Goal: Check status: Check status

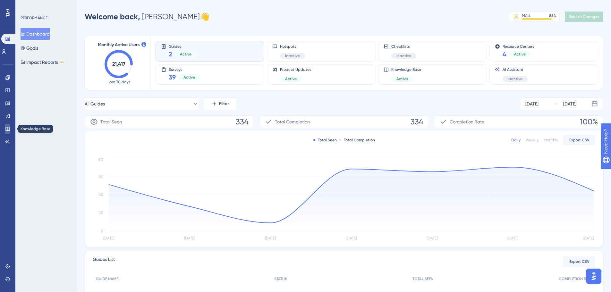
click at [6, 130] on icon at bounding box center [7, 129] width 4 height 4
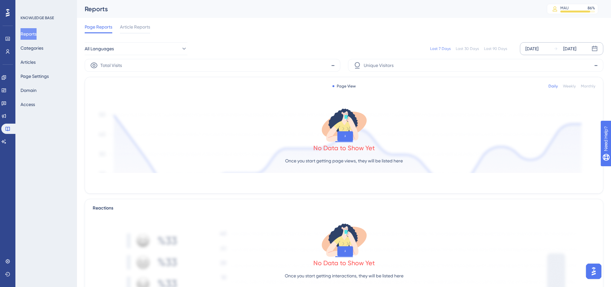
click at [536, 49] on div "[DATE]" at bounding box center [531, 49] width 13 height 8
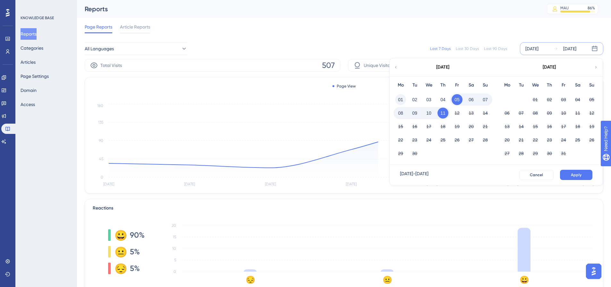
click at [399, 98] on button "01" at bounding box center [400, 99] width 11 height 11
click at [569, 173] on button "Apply" at bounding box center [576, 175] width 32 height 10
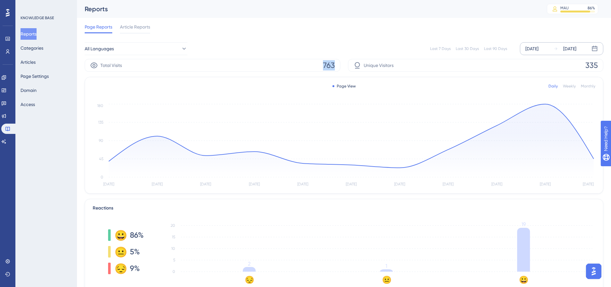
drag, startPoint x: 321, startPoint y: 65, endPoint x: 343, endPoint y: 64, distance: 22.1
click at [343, 64] on div "Total Visits 763 Unique Visitors 335" at bounding box center [344, 65] width 518 height 13
click at [347, 51] on div "Last 7 Days Last 30 Days Last 90 Days [DATE] [DATE]" at bounding box center [395, 48] width 416 height 13
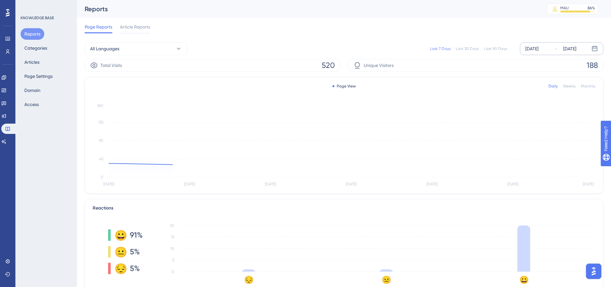
click at [536, 49] on div "[DATE]" at bounding box center [531, 49] width 13 height 8
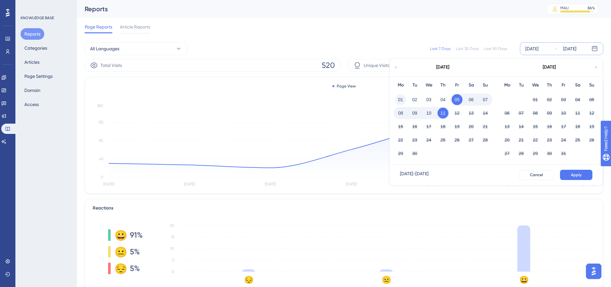
click at [399, 99] on button "01" at bounding box center [400, 99] width 11 height 11
click at [570, 174] on button "Apply" at bounding box center [576, 175] width 32 height 10
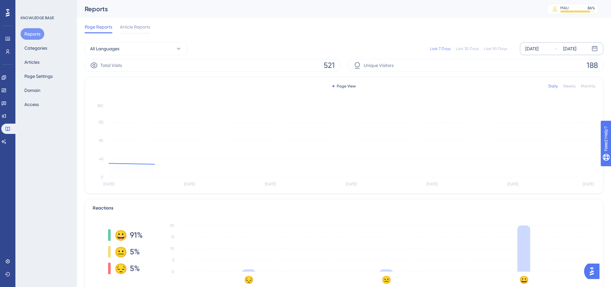
click at [538, 50] on div "[DATE]" at bounding box center [531, 49] width 13 height 8
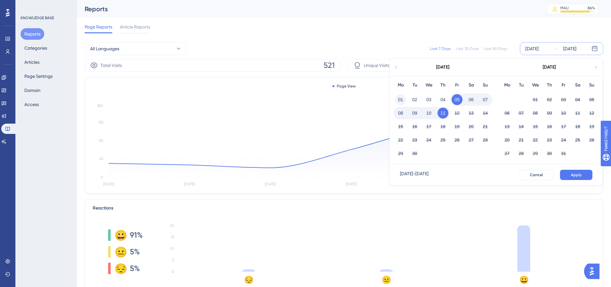
click at [399, 101] on button "01" at bounding box center [400, 99] width 11 height 11
click at [577, 174] on span "Apply" at bounding box center [575, 174] width 11 height 5
